Goal: Check status

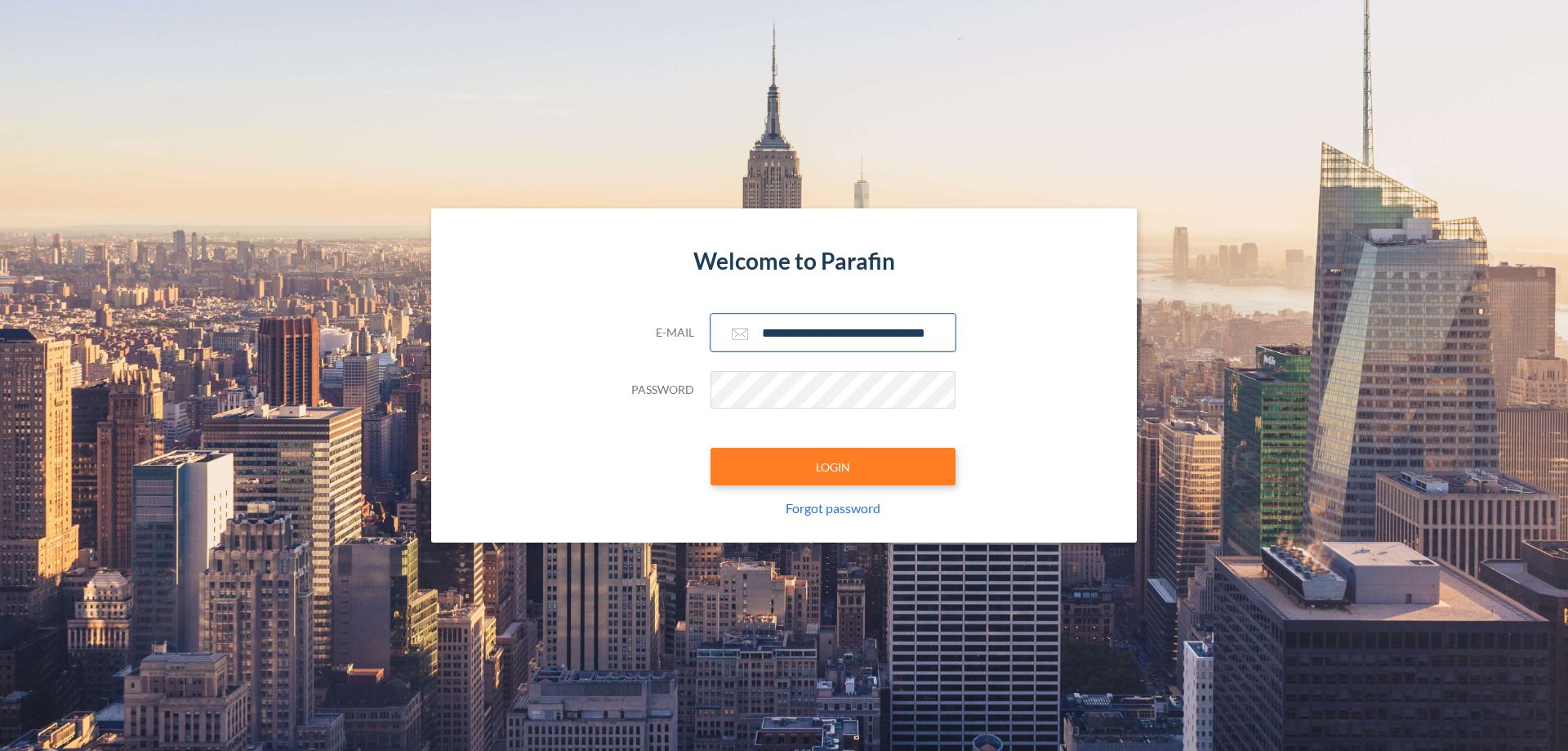
type input "**********"
click at [833, 467] on button "LOGIN" at bounding box center [833, 467] width 245 height 37
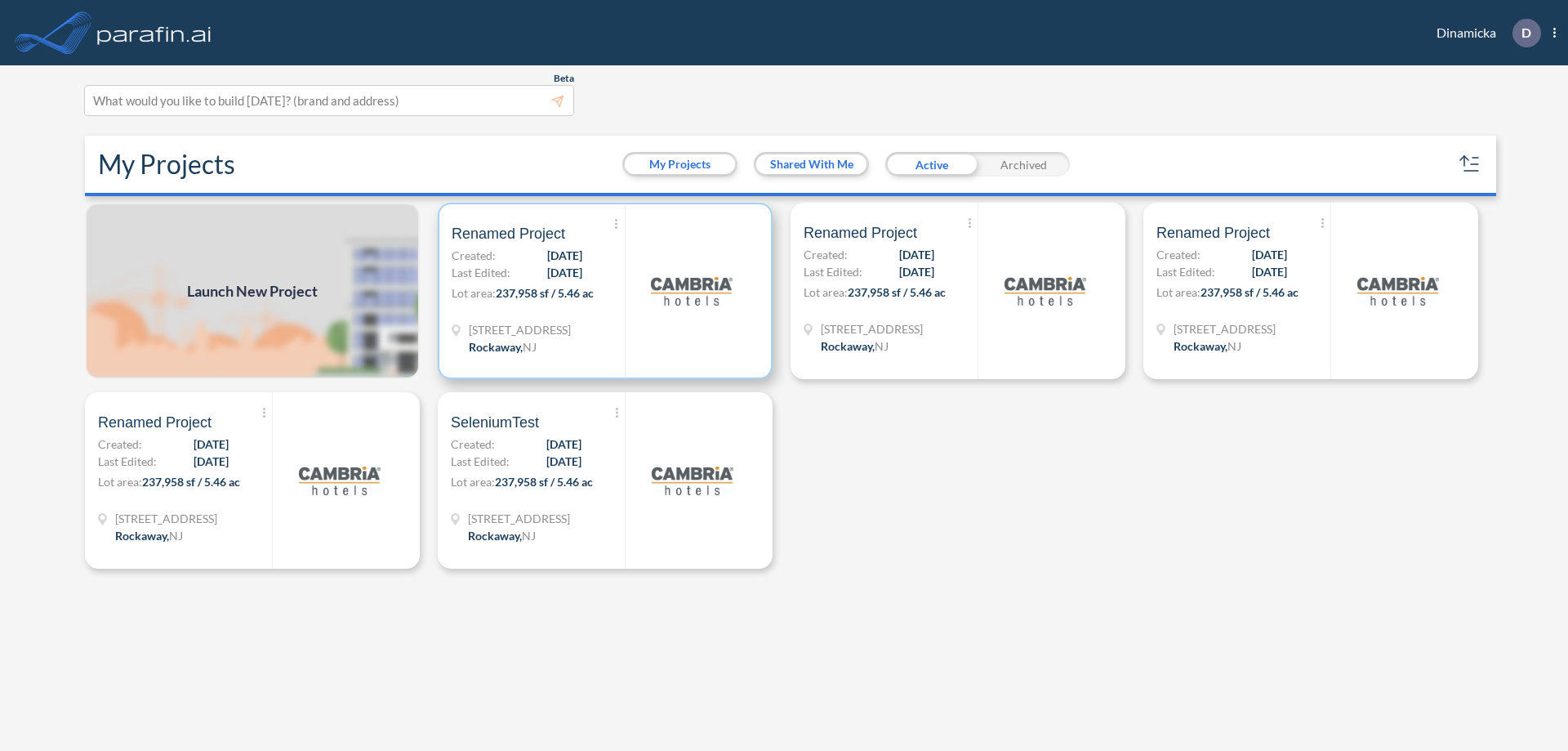
scroll to position [4, 0]
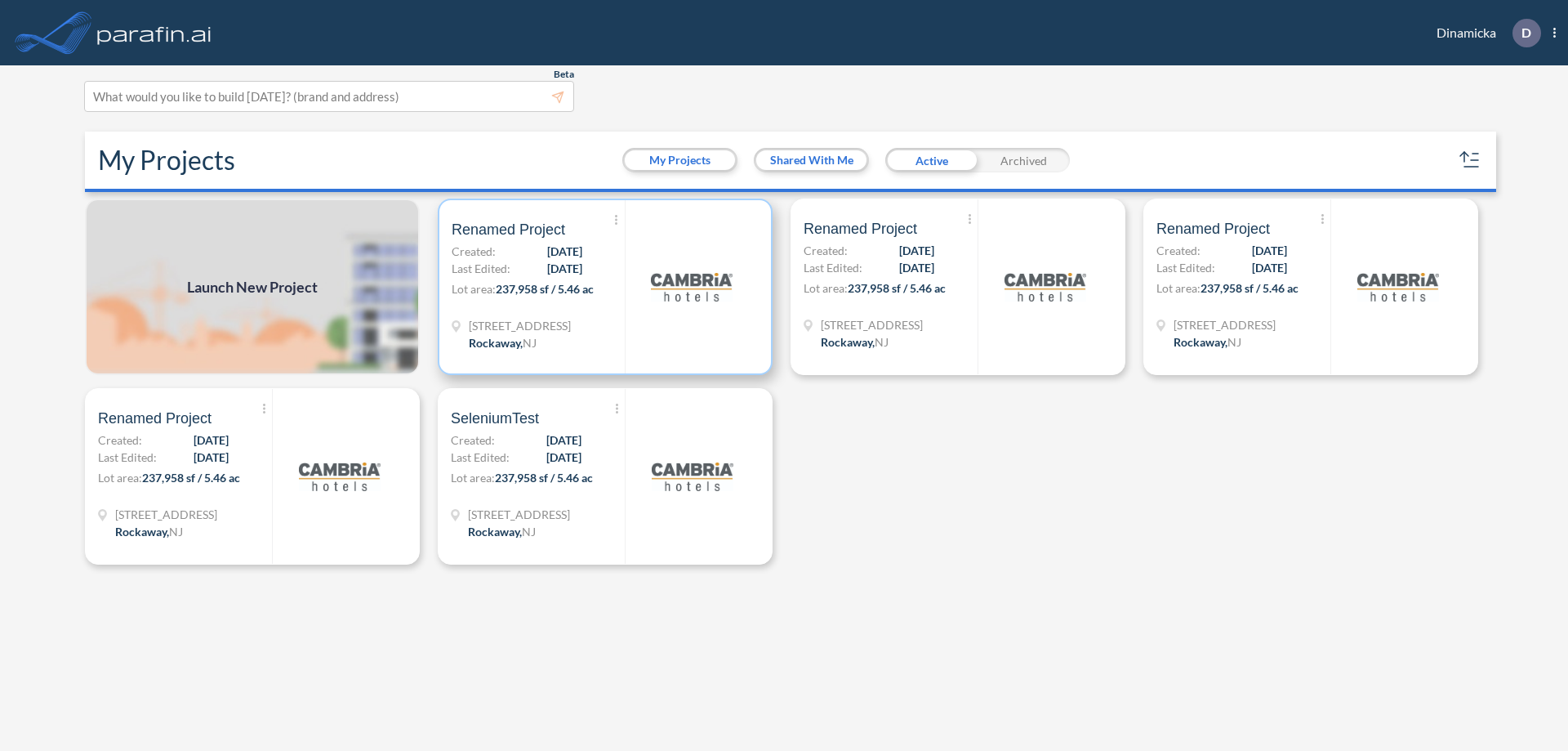
click at [605, 287] on p "Lot area: 237,958 sf / 5.46 ac" at bounding box center [538, 292] width 173 height 23
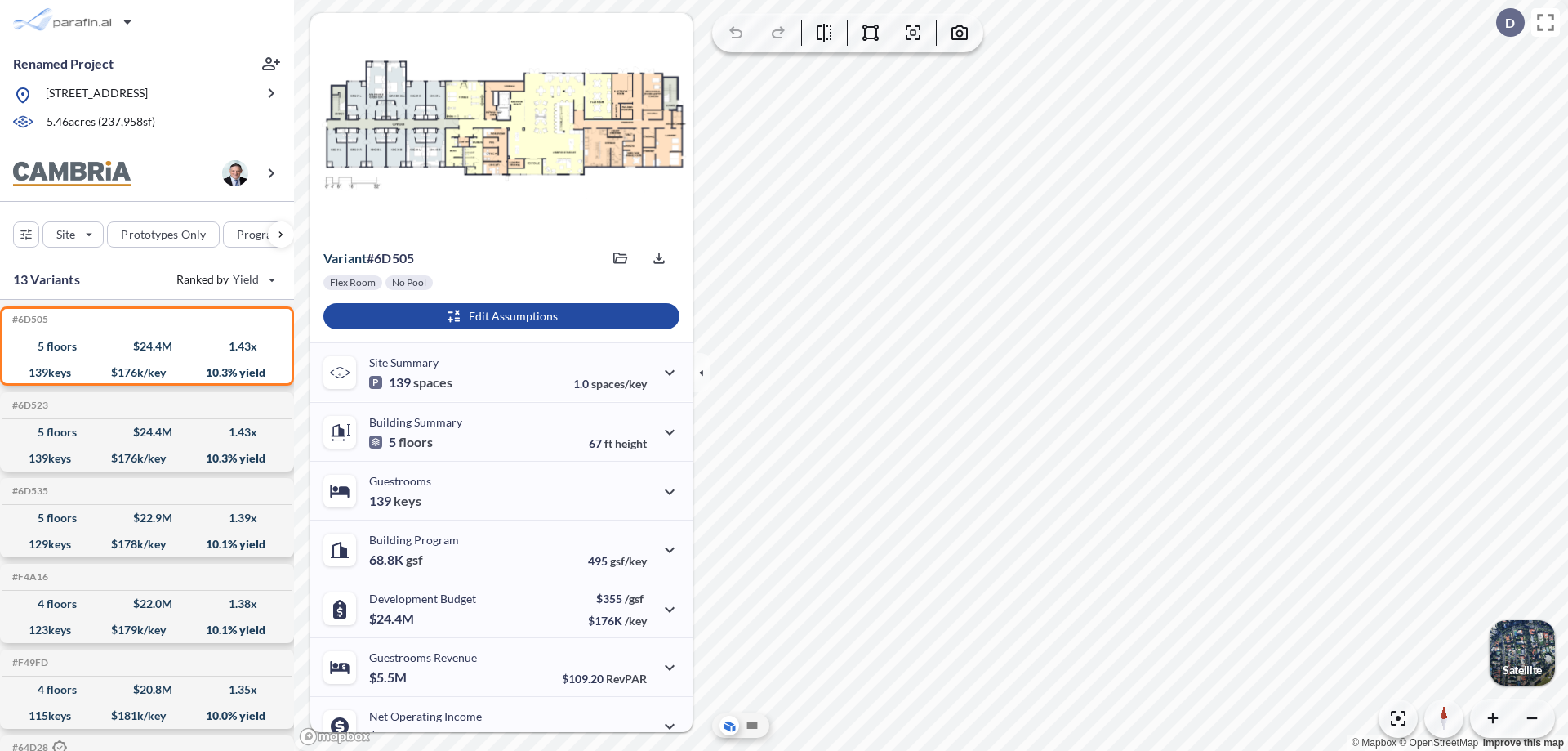
scroll to position [83, 0]
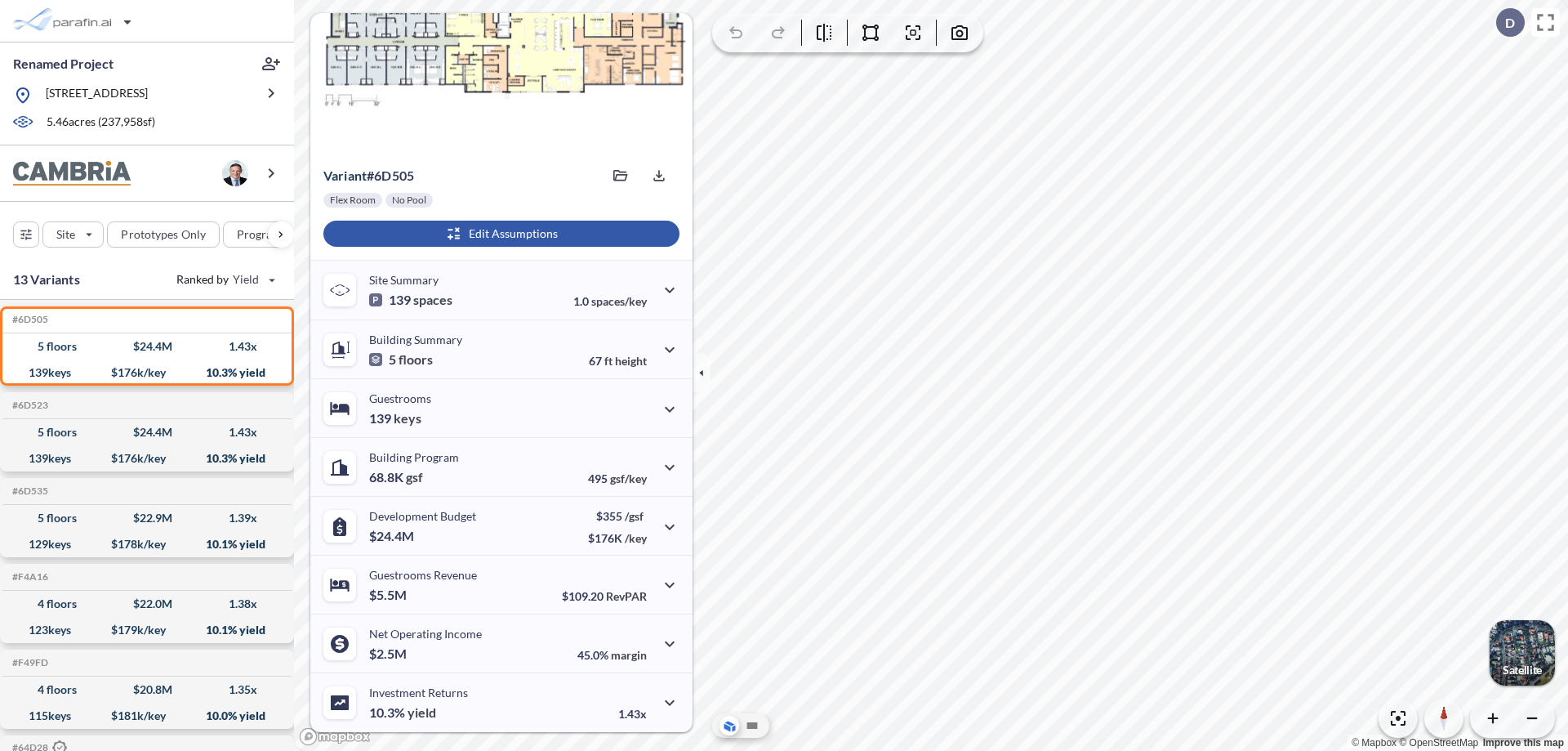
click at [499, 233] on div "button" at bounding box center [501, 233] width 356 height 26
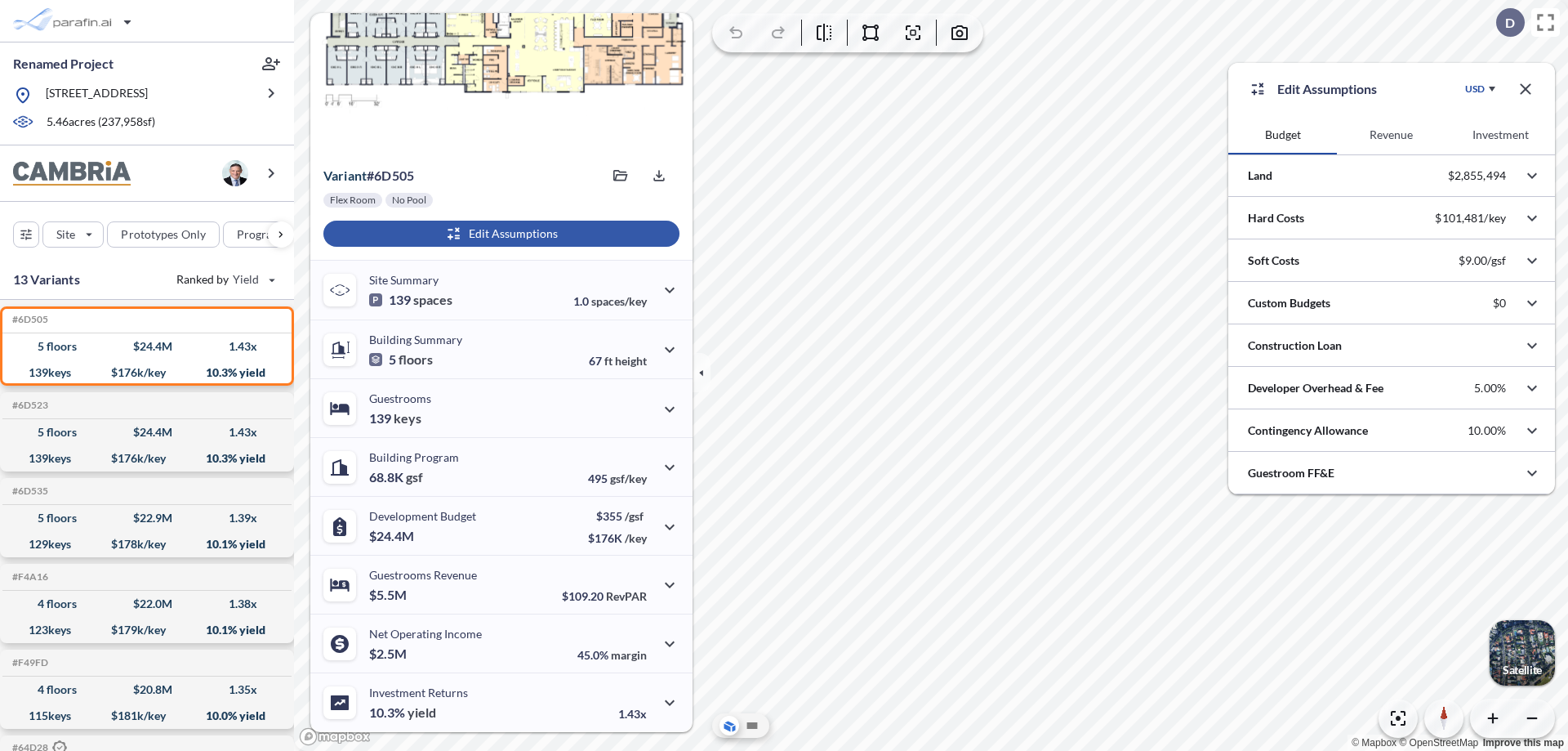
click at [1391, 135] on button "Revenue" at bounding box center [1391, 135] width 108 height 39
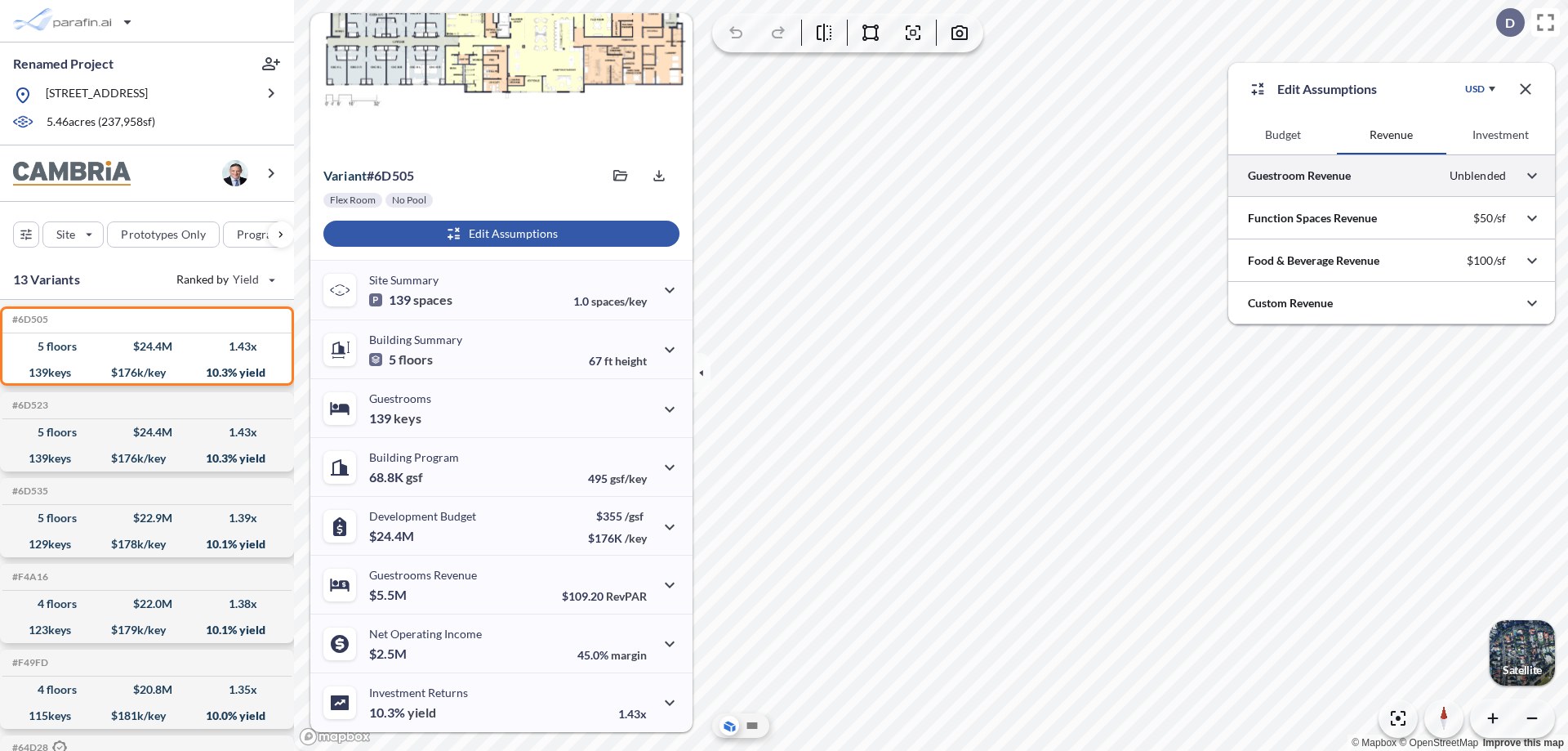
click at [1392, 176] on div at bounding box center [1391, 175] width 327 height 42
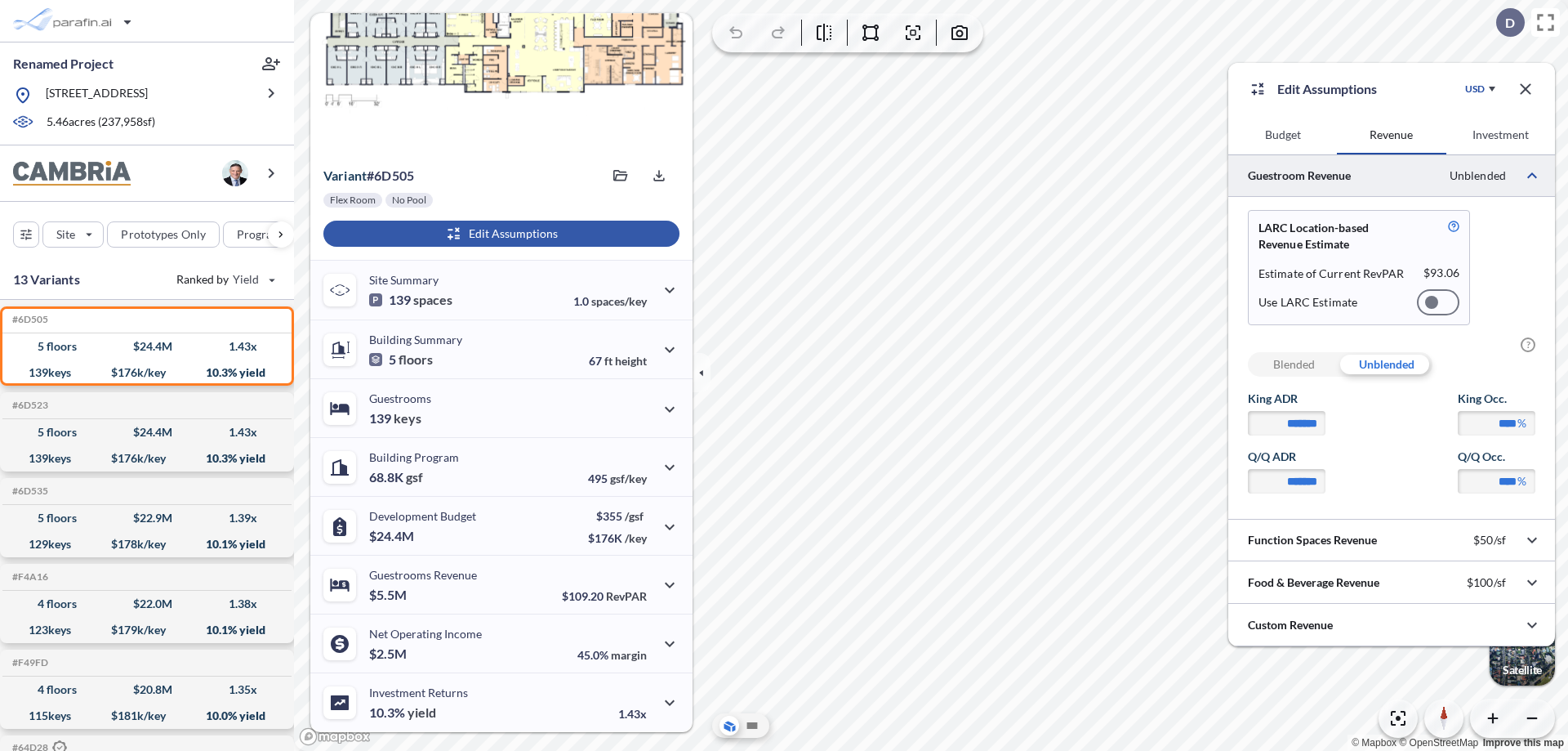
click at [1438, 303] on div at bounding box center [1439, 302] width 43 height 26
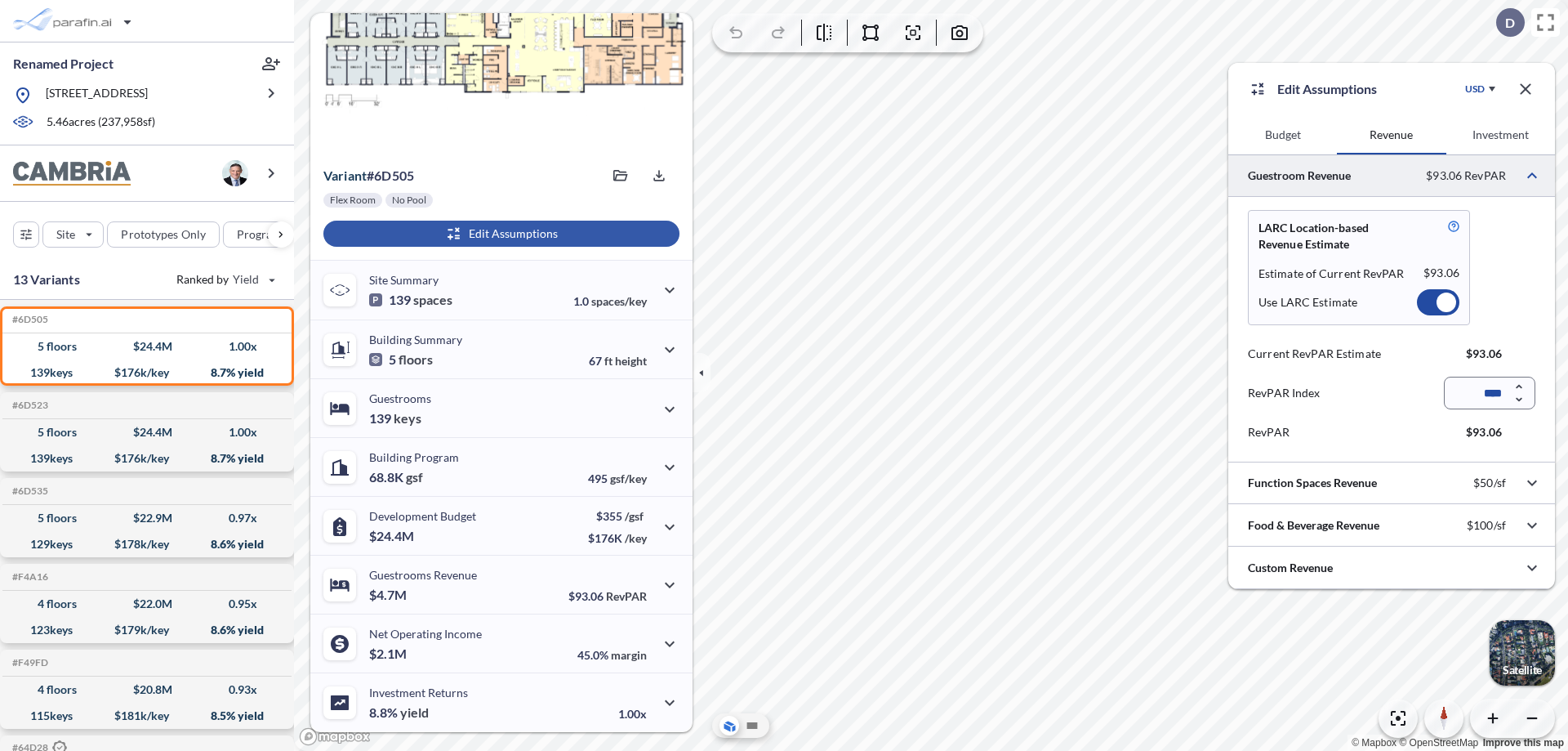
scroll to position [72, 0]
